Goal: Task Accomplishment & Management: Use online tool/utility

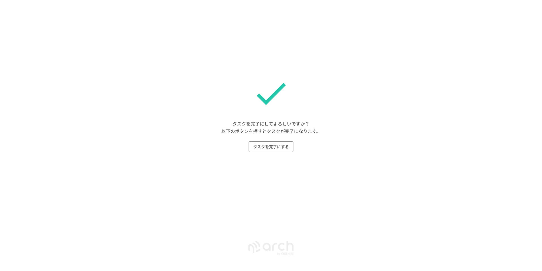
click at [276, 145] on button "タスクを完了にする" at bounding box center [271, 146] width 45 height 10
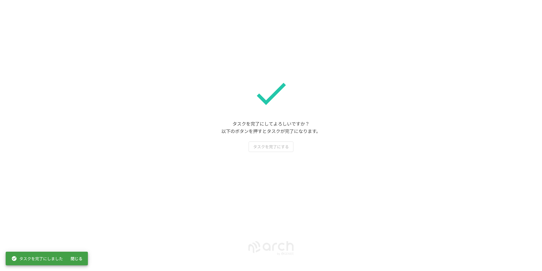
click at [84, 253] on button "閉じる" at bounding box center [76, 258] width 18 height 10
click at [84, 253] on div "タスクを完了にしました 閉じる" at bounding box center [47, 258] width 82 height 14
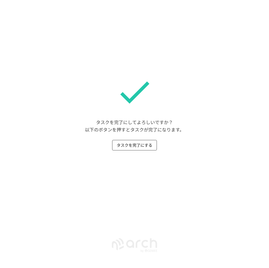
click at [134, 148] on button "タスクを完了にする" at bounding box center [134, 145] width 45 height 10
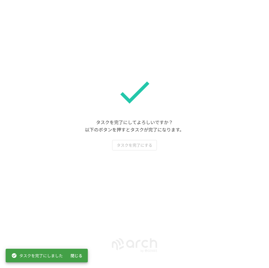
click at [81, 256] on button "閉じる" at bounding box center [76, 256] width 18 height 10
